Goal: Complete application form

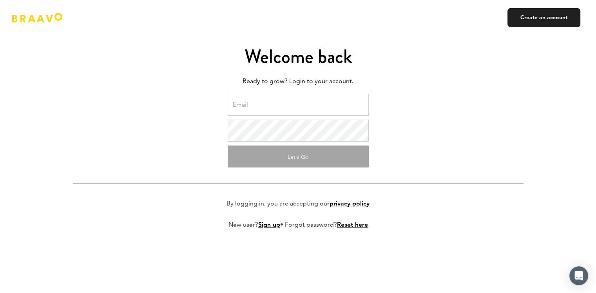
type input "[EMAIL_ADDRESS][DOMAIN_NAME]"
click at [271, 176] on form "daria.mrozinska@fivepointfive.com Let's Go By logging in, you are accepting our…" at bounding box center [298, 168] width 451 height 148
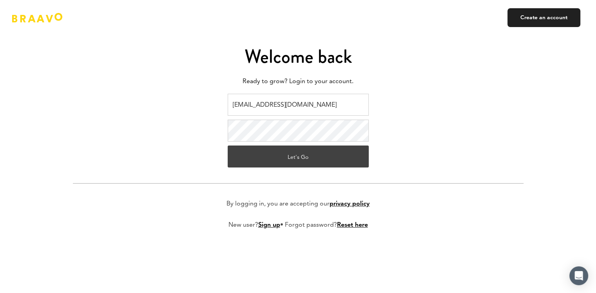
click at [278, 158] on button "Let's Go" at bounding box center [298, 156] width 141 height 22
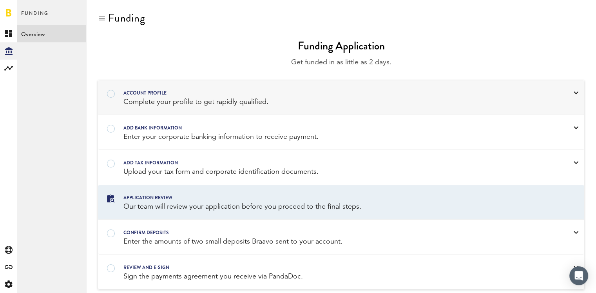
click at [210, 95] on div "Account profile" at bounding box center [330, 93] width 415 height 9
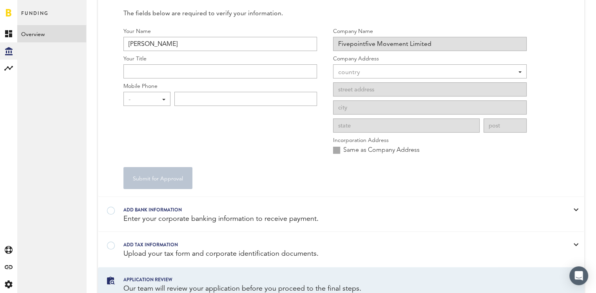
scroll to position [78, 0]
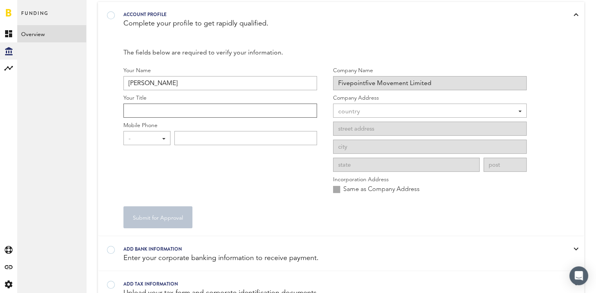
click at [141, 111] on input "Your Title" at bounding box center [220, 110] width 194 height 14
click at [141, 111] on input "Financila Controller" at bounding box center [220, 110] width 194 height 14
type input "Financial Controller"
click at [141, 141] on div "-" at bounding box center [143, 138] width 29 height 13
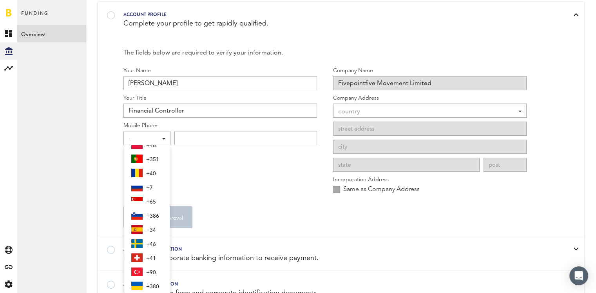
scroll to position [415, 0]
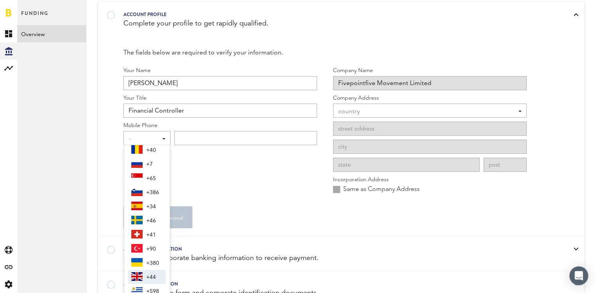
click at [148, 279] on span "+44" at bounding box center [154, 276] width 16 height 13
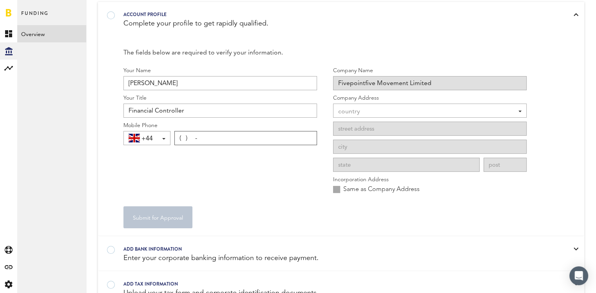
click at [207, 140] on input "( ) -" at bounding box center [245, 138] width 143 height 14
click at [207, 140] on input "(0 ) -" at bounding box center [245, 138] width 143 height 14
click at [205, 138] on input "(0 ) -" at bounding box center [245, 138] width 143 height 14
click at [205, 137] on input "(0 ) -" at bounding box center [245, 138] width 143 height 14
drag, startPoint x: 216, startPoint y: 135, endPoint x: 158, endPoint y: 134, distance: 58.8
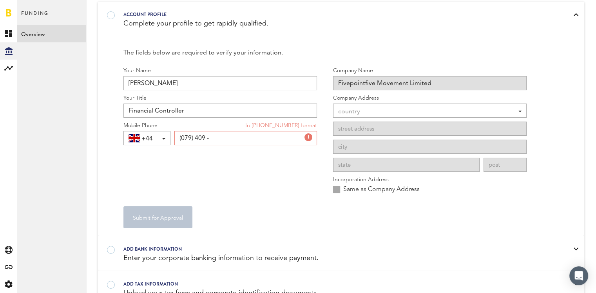
click at [158, 134] on div "+44 +1 +1 +43 +54 +375 +32 +1 +359 +357 +420 +45 +372 +358 +33 +49 +350 +30 +85…" at bounding box center [220, 140] width 194 height 18
click at [229, 136] on input "(794) 0915-068" at bounding box center [245, 138] width 143 height 14
type input "(794) 0915-068"
click at [183, 140] on input "( ) -" at bounding box center [245, 138] width 143 height 14
click at [211, 138] on input "(000) -" at bounding box center [245, 138] width 143 height 14
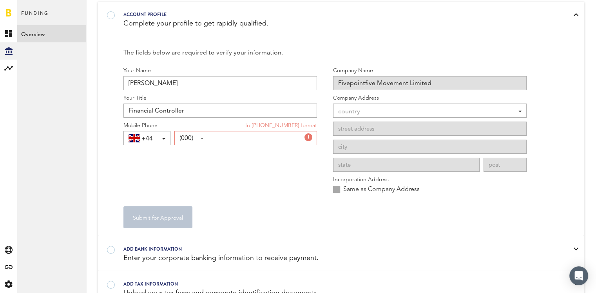
click at [210, 137] on input "(000) -" at bounding box center [245, 138] width 143 height 14
click at [155, 138] on span "+44" at bounding box center [155, 138] width 29 height 13
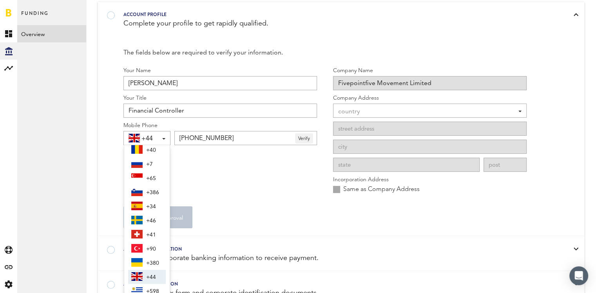
click at [209, 171] on div "Your Name Daria Mrozinska Your Title Financial Controller Mobile Phone +44 +1 +…" at bounding box center [220, 133] width 194 height 132
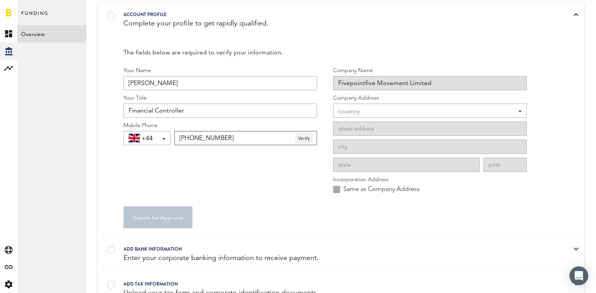
drag, startPoint x: 230, startPoint y: 138, endPoint x: 157, endPoint y: 141, distance: 73.4
click at [157, 141] on div "+44 +1 +1 +43 +54 +375 +32 +1 +359 +357 +420 +45 +372 +358 +33 +49 +350 +30 +85…" at bounding box center [220, 140] width 194 height 18
click at [181, 138] on input "(794) 0915-068" at bounding box center [245, 138] width 143 height 14
drag, startPoint x: 229, startPoint y: 138, endPoint x: 155, endPoint y: 137, distance: 74.1
click at [155, 137] on div "+44 +1 +1 +43 +54 +375 +32 +1 +359 +357 +420 +45 +372 +358 +33 +49 +350 +30 +85…" at bounding box center [220, 140] width 194 height 18
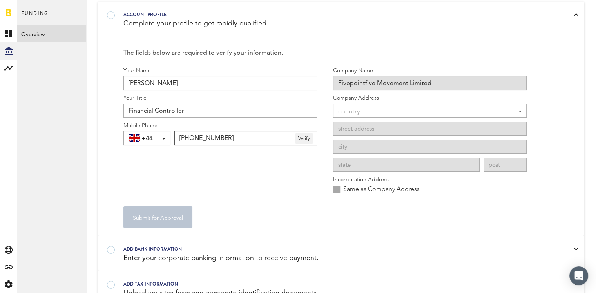
type input "(079) 4091-5068"
click at [372, 85] on input "Fivepointfive Movement Limited" at bounding box center [430, 83] width 194 height 14
click at [389, 82] on input "Fivepointfive Movement Limited" at bounding box center [430, 83] width 194 height 14
drag, startPoint x: 439, startPoint y: 83, endPoint x: 326, endPoint y: 84, distance: 112.5
click at [326, 84] on div "Your Name Daria Mrozinska Your Title Financial Controller Mobile Phone +44 +1 +…" at bounding box center [324, 133] width 403 height 132
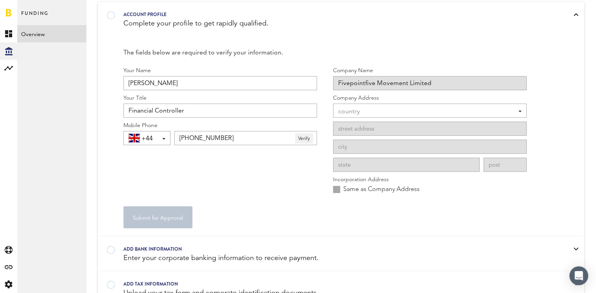
click at [364, 109] on div "country" at bounding box center [426, 111] width 176 height 13
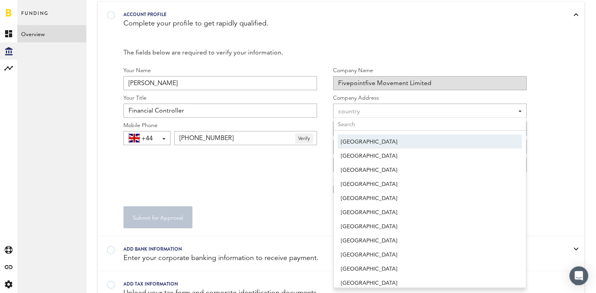
click at [360, 140] on span "United States" at bounding box center [430, 141] width 178 height 13
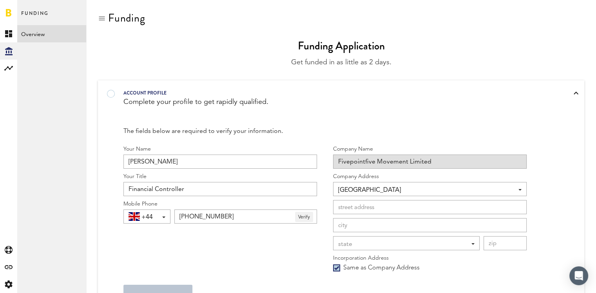
scroll to position [39, 0]
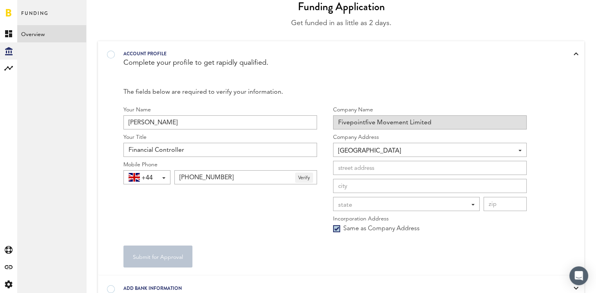
click at [352, 151] on span "United States" at bounding box center [426, 150] width 176 height 13
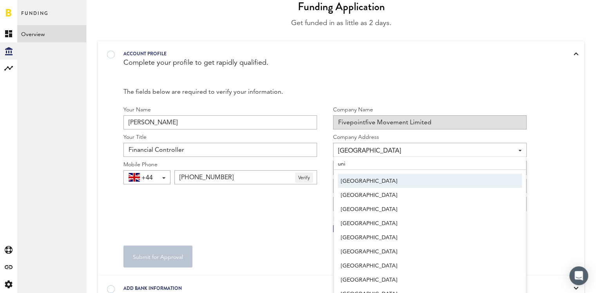
type input "unit"
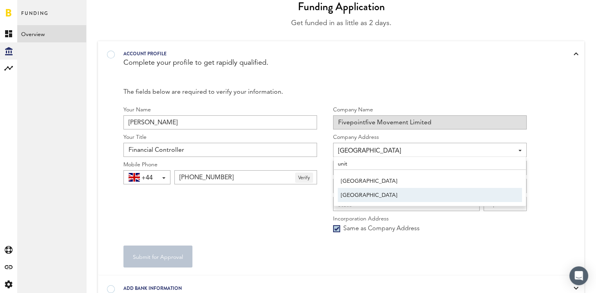
click at [355, 194] on span "United Kingdom" at bounding box center [430, 195] width 178 height 13
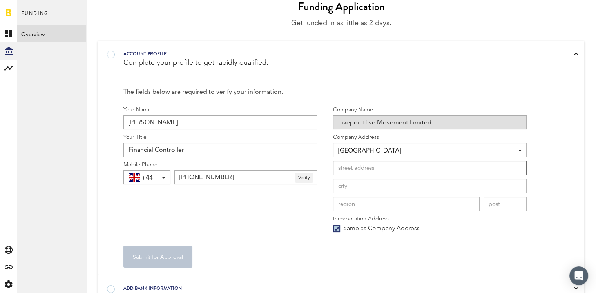
click at [350, 168] on input at bounding box center [430, 168] width 194 height 14
click at [364, 169] on input "16 Great Street" at bounding box center [430, 168] width 194 height 14
type input "16 Great Queen Street"
click at [343, 185] on input at bounding box center [430, 186] width 194 height 14
type input "London"
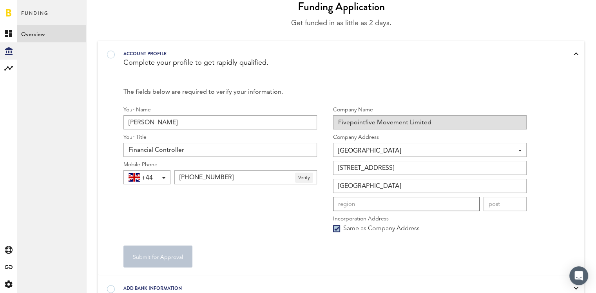
click at [344, 203] on input at bounding box center [406, 204] width 147 height 14
click at [502, 205] on input at bounding box center [505, 204] width 43 height 14
type input "WC2B 5AH"
click at [419, 250] on div "Submit for Approval" at bounding box center [324, 256] width 403 height 22
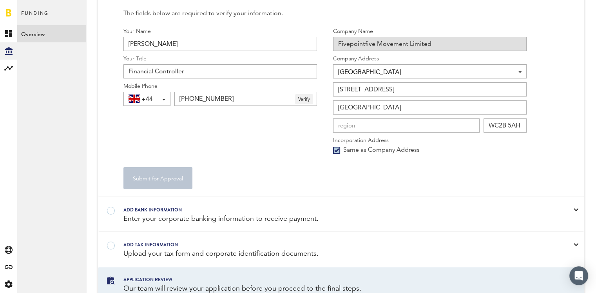
scroll to position [157, 0]
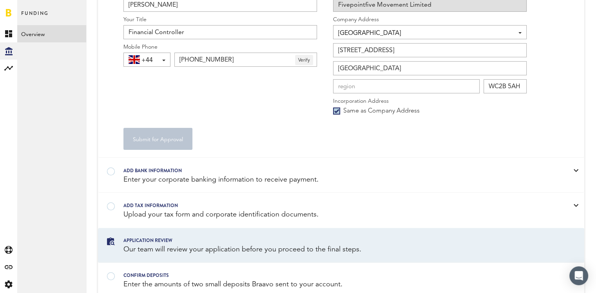
click at [235, 117] on div "Your Name Daria Mrozinska Your Title Financial Controller Mobile Phone +44 +1 +…" at bounding box center [220, 54] width 194 height 132
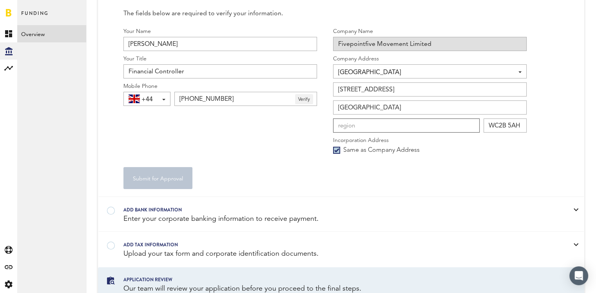
click at [356, 120] on input at bounding box center [406, 125] width 147 height 14
click at [339, 149] on label "Same as Company Address" at bounding box center [376, 150] width 87 height 9
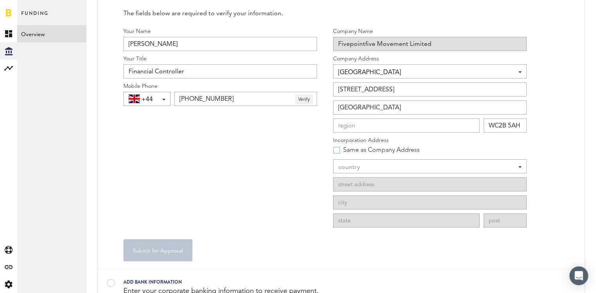
click at [339, 149] on label "Same as Company Address" at bounding box center [376, 150] width 87 height 9
checkbox input "true"
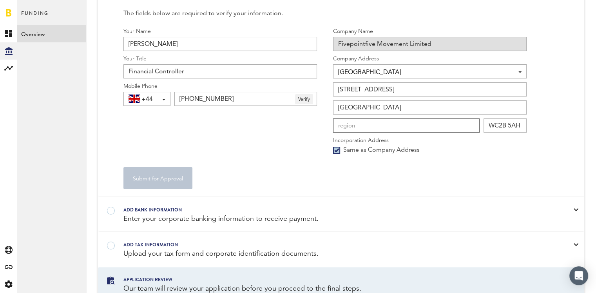
click at [343, 124] on input at bounding box center [406, 125] width 147 height 14
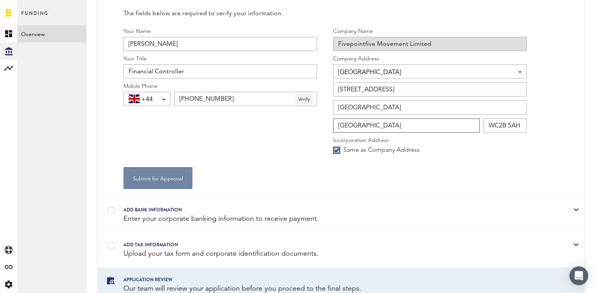
type input "London"
click at [165, 178] on button "Submit for Approval" at bounding box center [157, 178] width 69 height 22
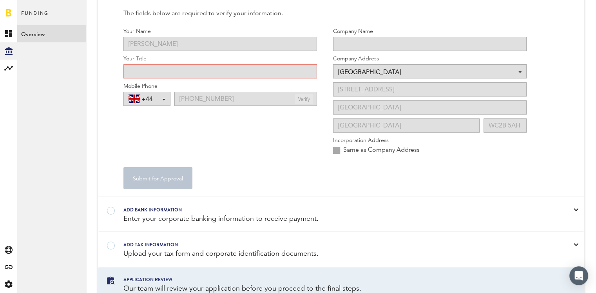
type input "Financial Controller"
type input "Fivepointfive Movement Limited"
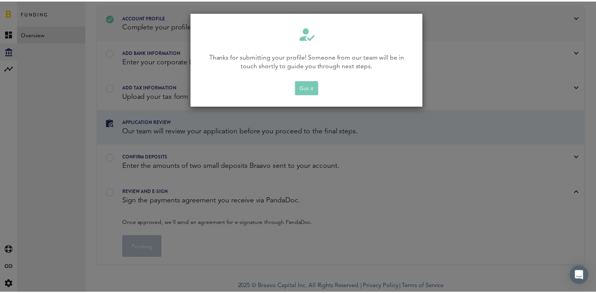
scroll to position [74, 0]
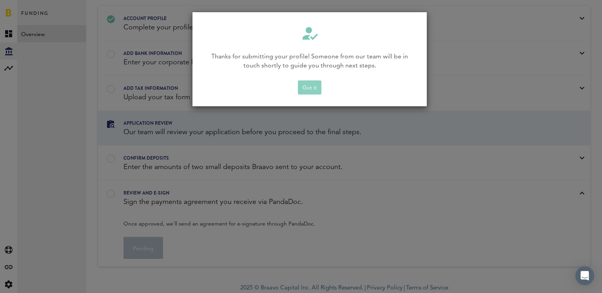
click at [318, 87] on button "Got it" at bounding box center [310, 87] width 24 height 14
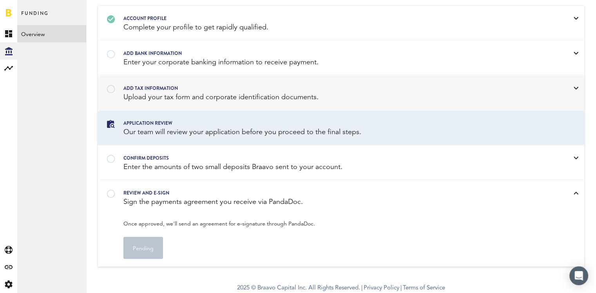
scroll to position [35, 0]
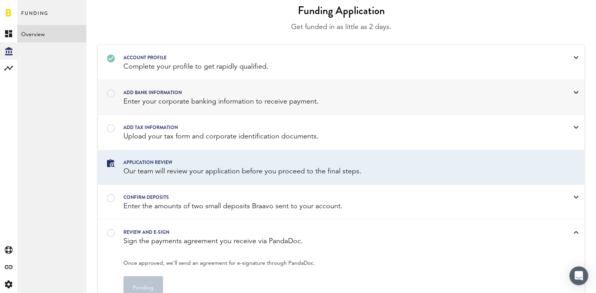
click at [194, 97] on div "Enter your corporate banking information to receive payment." at bounding box center [330, 102] width 415 height 10
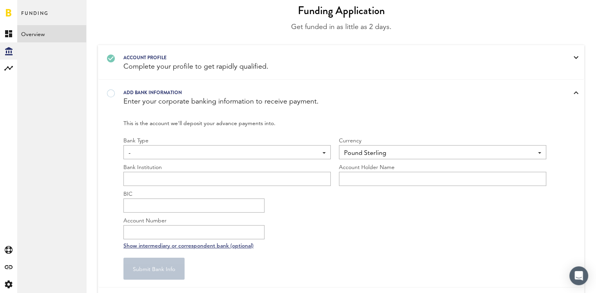
scroll to position [74, 0]
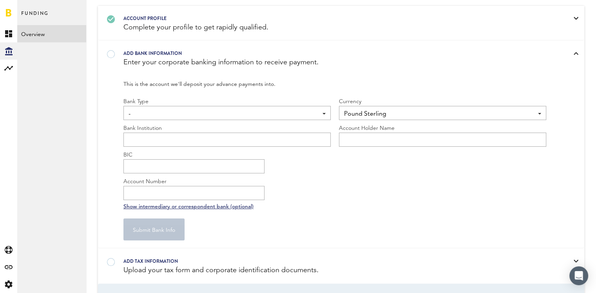
click at [185, 116] on span "-" at bounding box center [223, 113] width 189 height 13
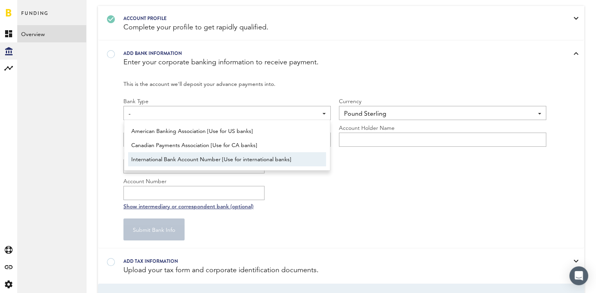
click at [185, 161] on span "International Bank Account Number [Use for international banks]" at bounding box center [227, 159] width 192 height 13
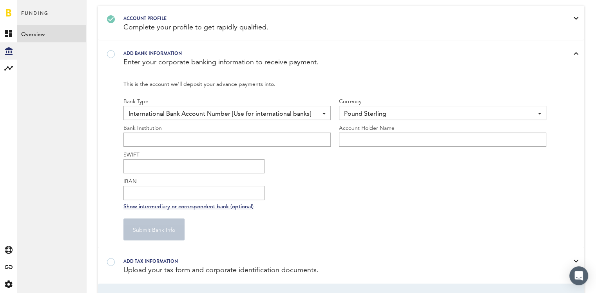
click at [376, 110] on span "Pound Sterling" at bounding box center [438, 113] width 189 height 13
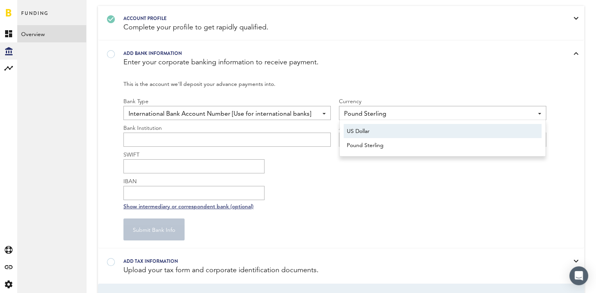
click at [361, 128] on span "US Dollar" at bounding box center [443, 131] width 192 height 13
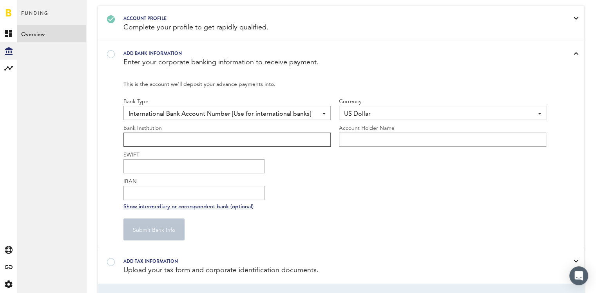
click at [165, 139] on input "text" at bounding box center [226, 139] width 207 height 14
click at [140, 137] on input "text" at bounding box center [226, 139] width 207 height 14
type input "SVB"
click at [135, 167] on input "SWIFT" at bounding box center [193, 166] width 141 height 14
click at [175, 112] on span "International Bank Account Number [Use for international banks]" at bounding box center [223, 113] width 189 height 13
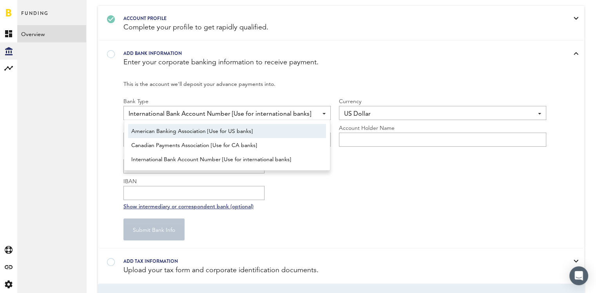
click at [194, 131] on span "American Banking Association [Use for US banks]" at bounding box center [227, 131] width 192 height 13
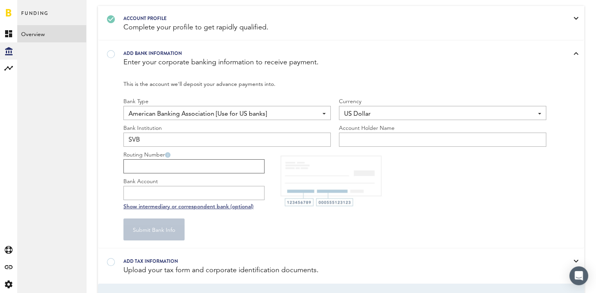
click at [145, 167] on input "Routing Number" at bounding box center [193, 166] width 141 height 14
click at [151, 167] on input "Routing Number" at bounding box center [193, 166] width 141 height 14
type input "121140399"
click at [141, 190] on input "Bank Account" at bounding box center [193, 193] width 141 height 14
type input "3304229851"
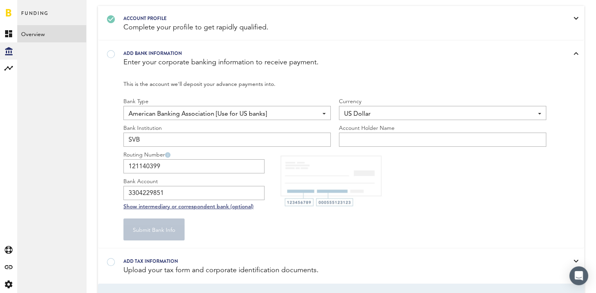
click at [227, 218] on div "Submit Bank Info" at bounding box center [334, 229] width 423 height 22
click at [360, 134] on input "text" at bounding box center [442, 139] width 207 height 14
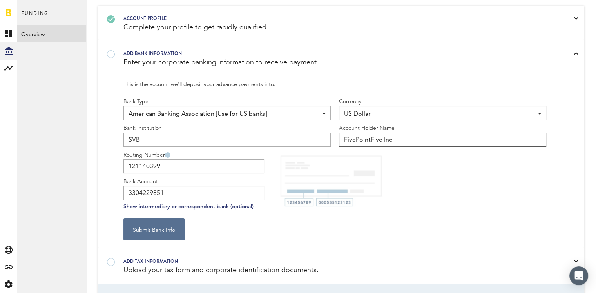
type input "FivePointFive Inc"
click at [414, 172] on div "Routing Number 121140399 Bank Account 3304229851" at bounding box center [334, 175] width 423 height 49
click at [123, 49] on div at bounding box center [330, 49] width 415 height 0
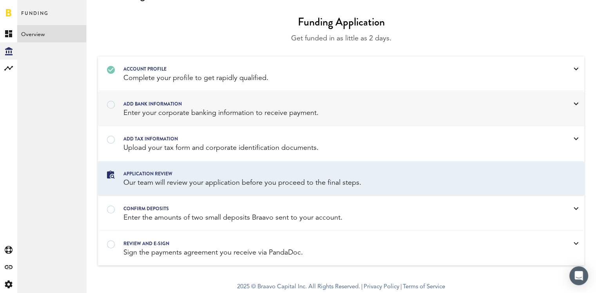
scroll to position [23, 0]
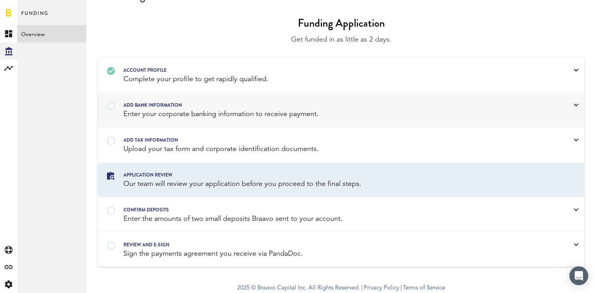
click at [132, 107] on div "Add bank information" at bounding box center [330, 105] width 415 height 9
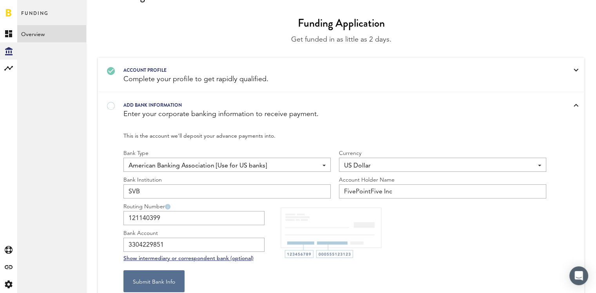
scroll to position [74, 0]
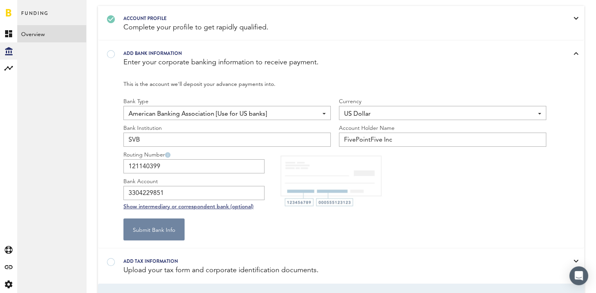
click at [149, 229] on button "Submit Bank Info" at bounding box center [153, 229] width 61 height 22
type input "******9851"
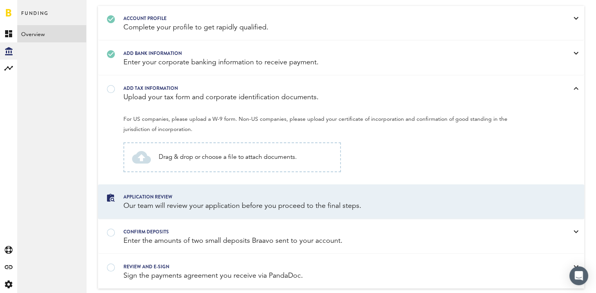
click at [176, 161] on div "Drag & drop or choose a file to attach documents." at bounding box center [232, 157] width 218 height 30
type input "C:\fakepath\14397846_newinc_2022-10-04 (1).pdf"
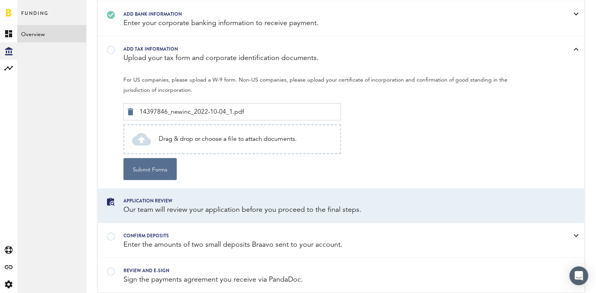
scroll to position [140, 0]
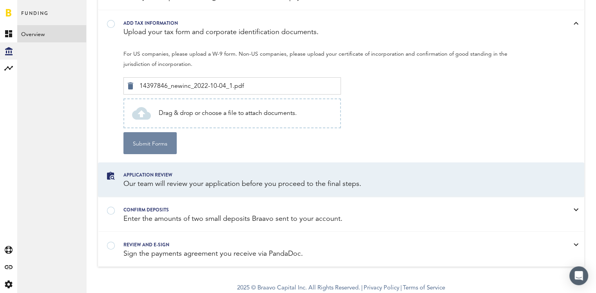
click at [155, 143] on button "Submit Forms" at bounding box center [149, 143] width 53 height 22
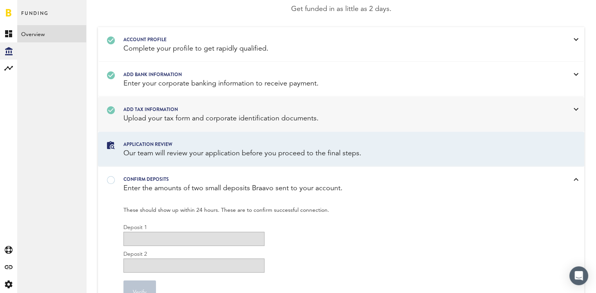
scroll to position [0, 0]
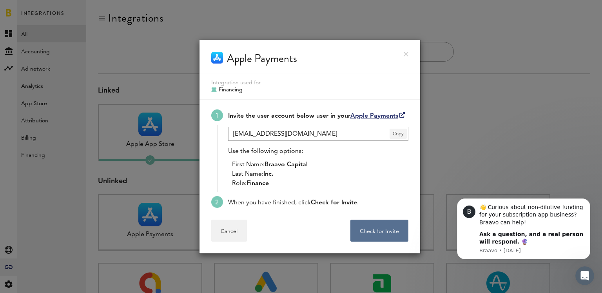
click at [397, 134] on span "Copy" at bounding box center [398, 134] width 17 height 10
click at [155, 225] on div at bounding box center [301, 146] width 602 height 293
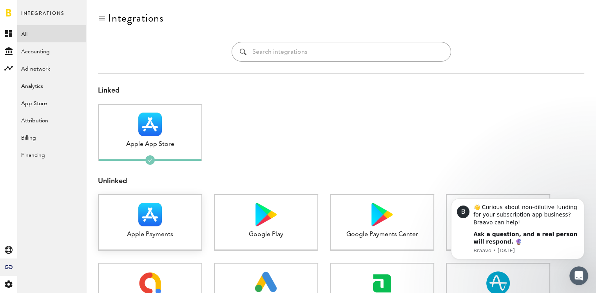
click at [155, 225] on img at bounding box center [150, 215] width 24 height 24
